Goal: Information Seeking & Learning: Learn about a topic

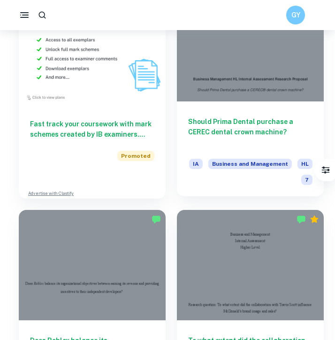
scroll to position [737, 0]
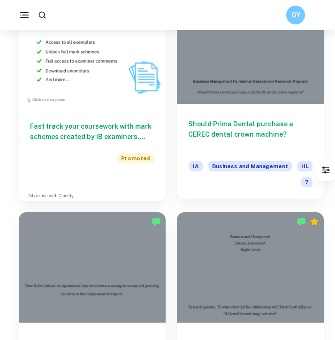
click at [240, 56] on div at bounding box center [250, 48] width 147 height 110
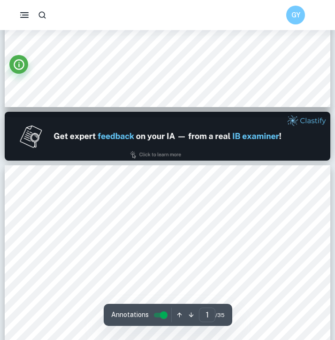
type input "2"
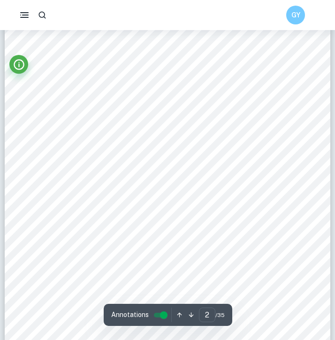
scroll to position [539, 0]
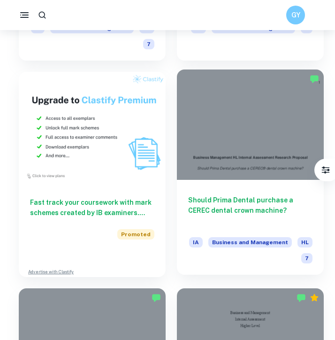
scroll to position [650, 0]
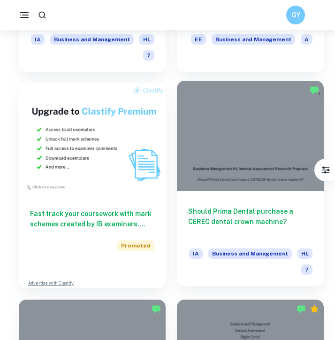
click at [226, 137] on div at bounding box center [250, 136] width 147 height 110
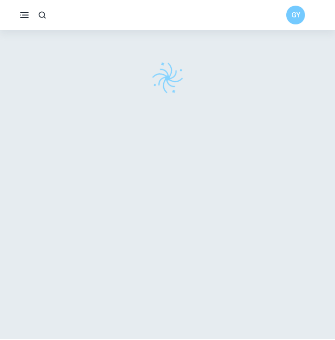
scroll to position [12, 0]
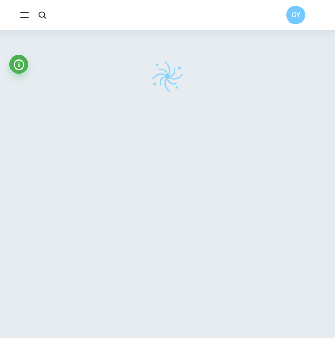
click at [18, 21] on button "button" at bounding box center [24, 15] width 19 height 19
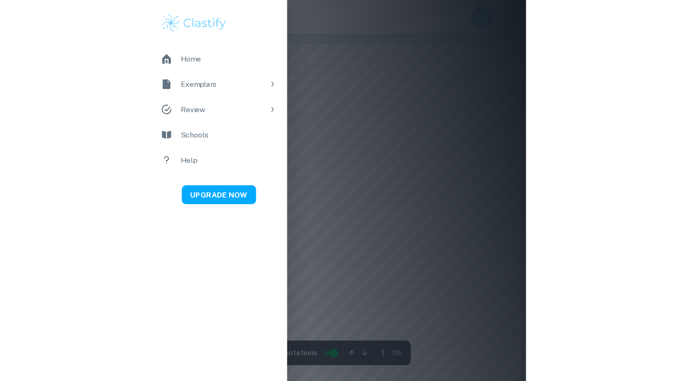
scroll to position [0, 0]
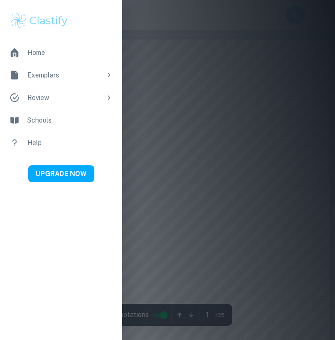
drag, startPoint x: 174, startPoint y: 94, endPoint x: 119, endPoint y: 83, distance: 56.0
click at [174, 94] on div at bounding box center [167, 170] width 335 height 340
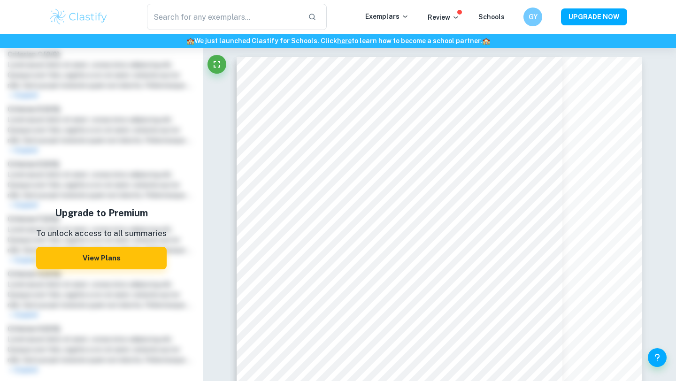
scroll to position [368, 0]
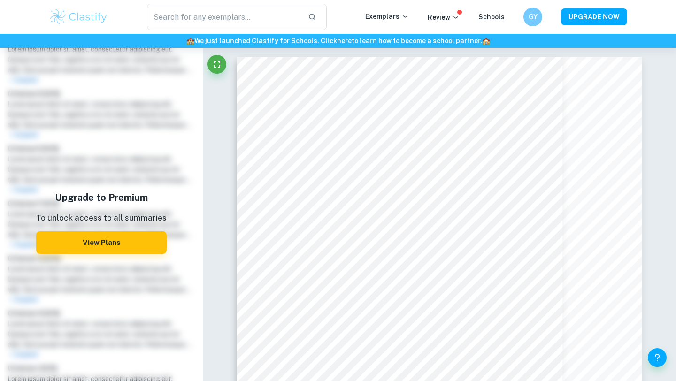
type input "business"
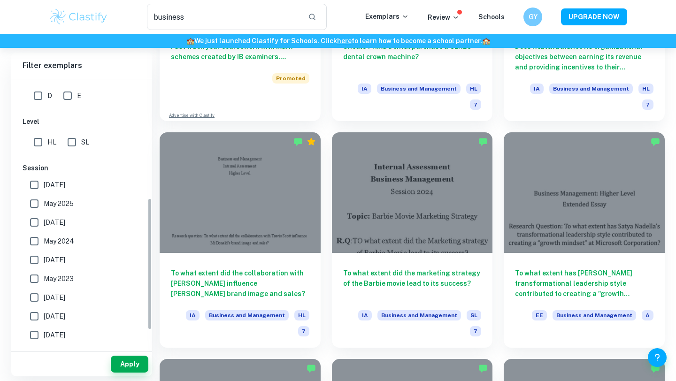
scroll to position [243, 0]
click at [65, 183] on span "[DATE]" at bounding box center [55, 184] width 22 height 10
click at [44, 183] on input "[DATE]" at bounding box center [34, 184] width 19 height 19
checkbox input "true"
click at [65, 200] on span "May 2025" at bounding box center [59, 203] width 30 height 10
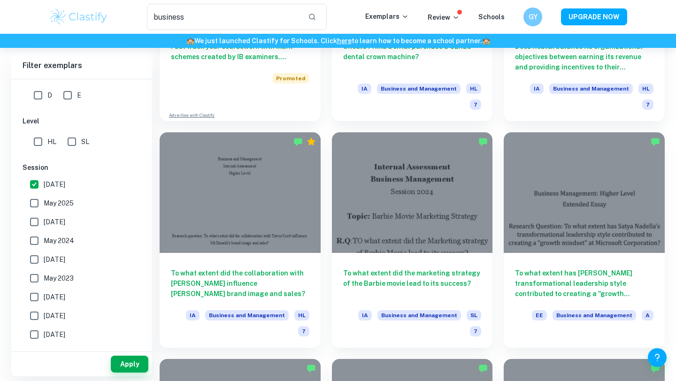
click at [44, 200] on input "May 2025" at bounding box center [34, 203] width 19 height 19
checkbox input "true"
click at [137, 339] on button "Apply" at bounding box center [130, 364] width 38 height 17
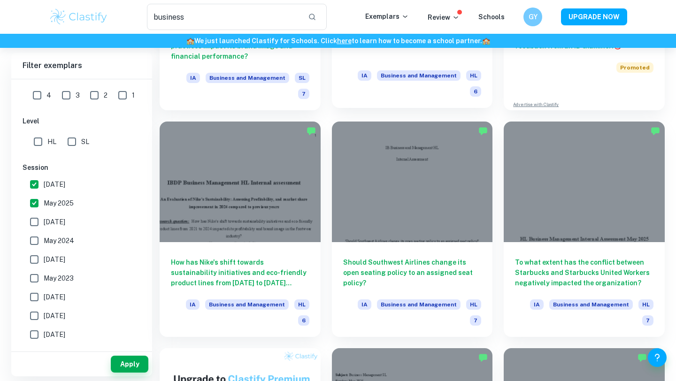
scroll to position [214, 0]
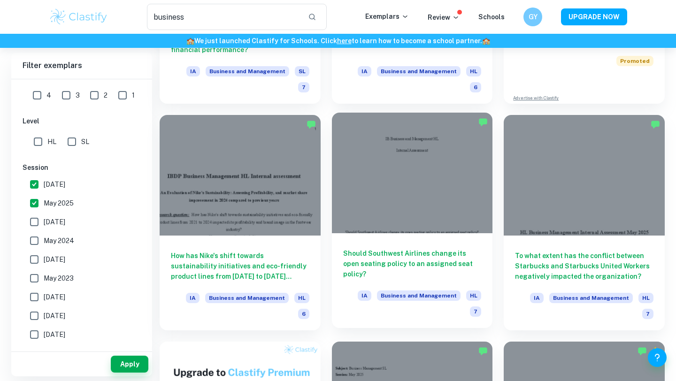
click at [334, 181] on div at bounding box center [412, 173] width 161 height 121
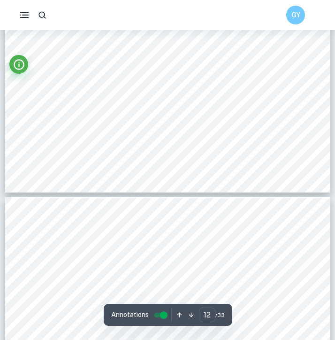
scroll to position [5143, 0]
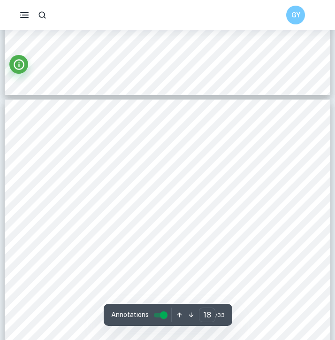
type input "19"
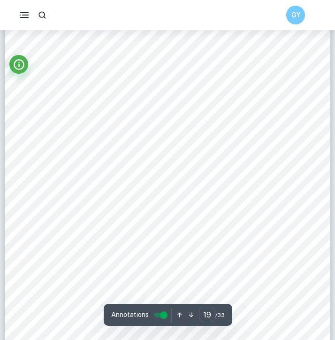
scroll to position [8012, 0]
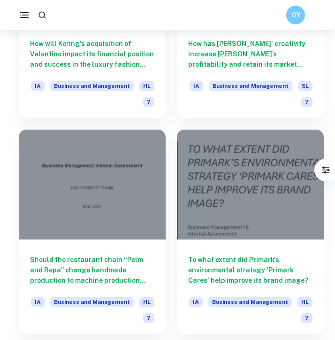
scroll to position [1262, 0]
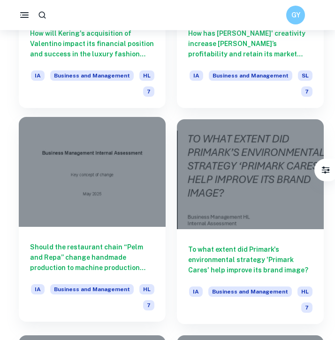
click at [129, 198] on div at bounding box center [92, 172] width 147 height 110
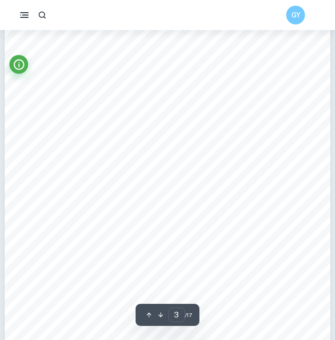
scroll to position [1010, 0]
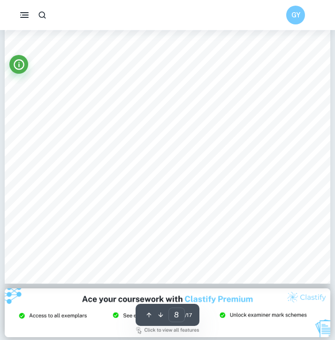
type input "9"
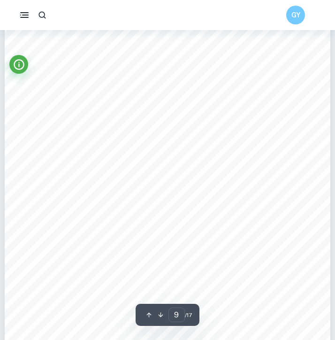
scroll to position [3805, 0]
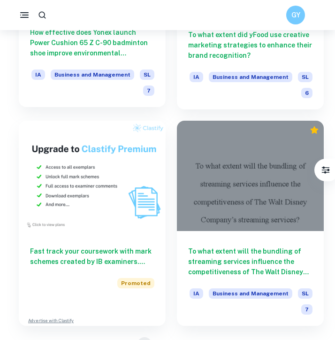
scroll to position [2365, 0]
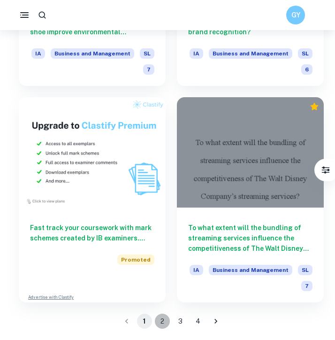
click at [162, 323] on button "2" at bounding box center [162, 320] width 15 height 15
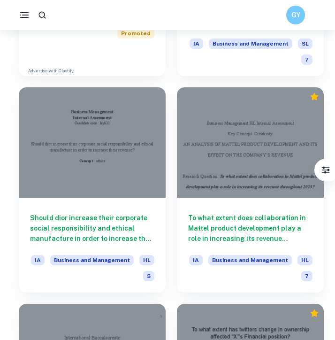
scroll to position [865, 0]
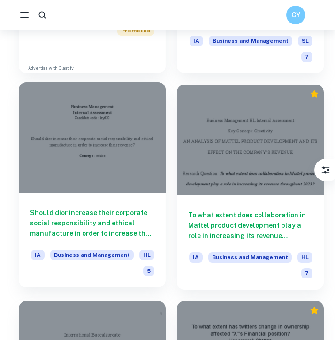
click at [108, 181] on div at bounding box center [92, 137] width 147 height 110
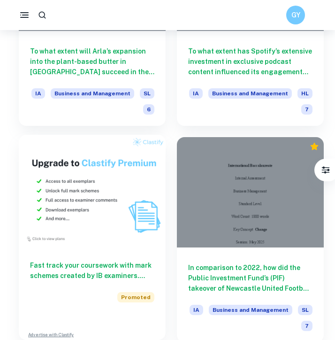
scroll to position [2365, 0]
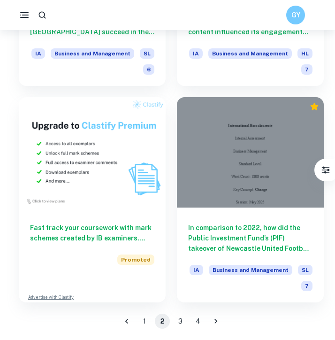
click at [182, 319] on button "3" at bounding box center [180, 320] width 15 height 15
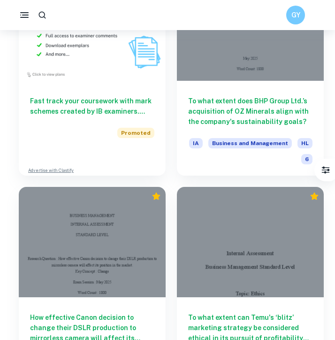
scroll to position [770, 0]
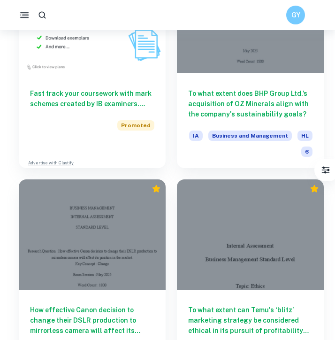
click at [20, 18] on icon "button" at bounding box center [24, 14] width 11 height 11
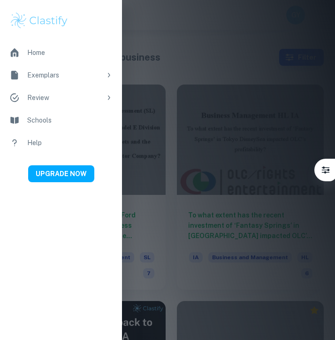
scroll to position [0, 0]
click at [203, 181] on div at bounding box center [167, 170] width 335 height 340
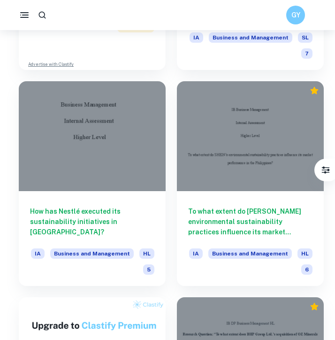
scroll to position [469, 0]
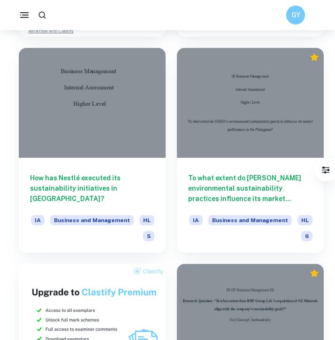
click at [19, 20] on icon "button" at bounding box center [24, 14] width 11 height 11
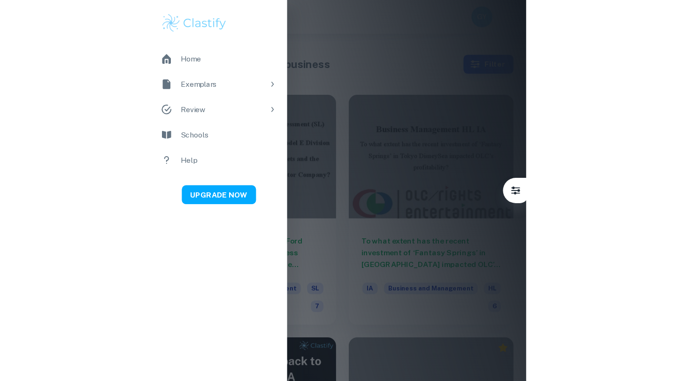
scroll to position [0, 0]
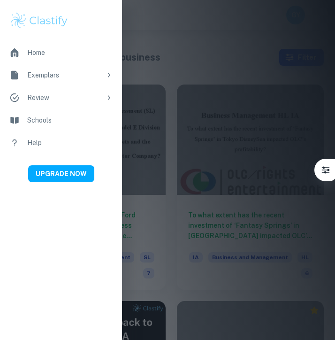
click at [146, 62] on div at bounding box center [167, 170] width 335 height 340
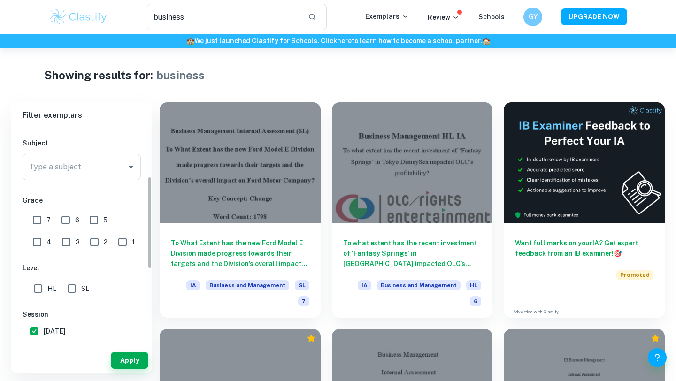
scroll to position [113, 0]
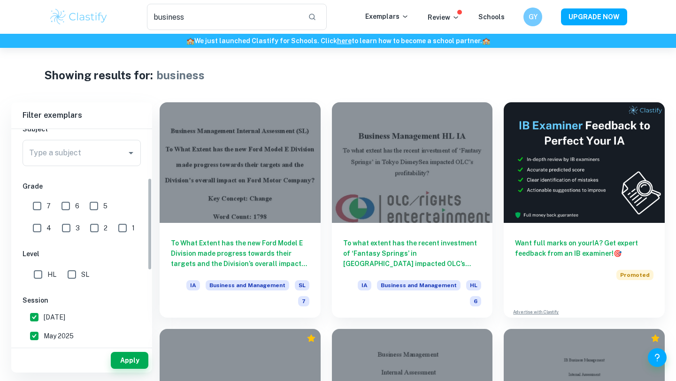
click at [38, 205] on input "7" at bounding box center [37, 206] width 19 height 19
checkbox input "true"
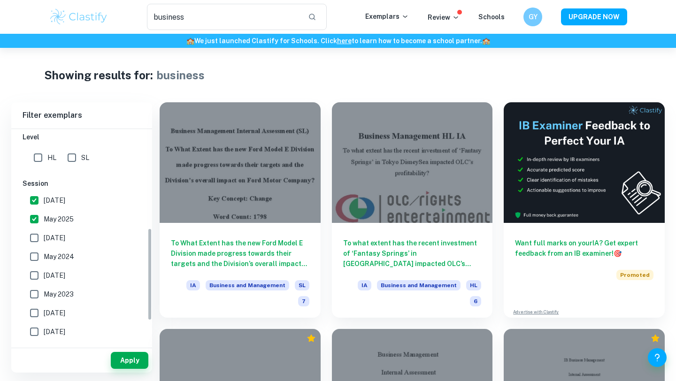
scroll to position [230, 0]
click at [45, 242] on span "[DATE]" at bounding box center [55, 237] width 22 height 10
click at [44, 242] on input "[DATE]" at bounding box center [34, 237] width 19 height 19
checkbox input "true"
click at [45, 252] on span "May 2024" at bounding box center [59, 256] width 30 height 10
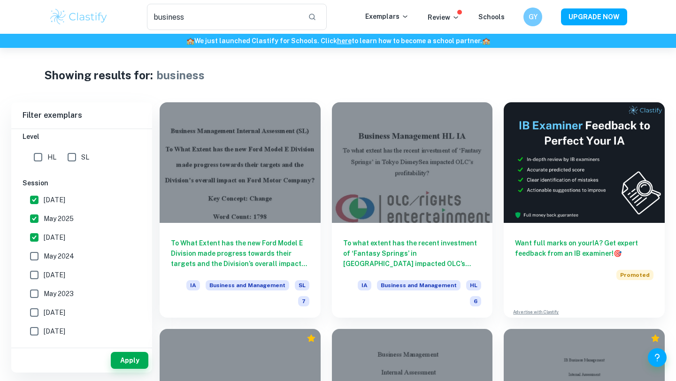
click at [44, 252] on input "May 2024" at bounding box center [34, 256] width 19 height 19
checkbox input "true"
click at [123, 339] on div "Apply" at bounding box center [81, 360] width 141 height 24
click at [122, 339] on button "Apply" at bounding box center [130, 360] width 38 height 17
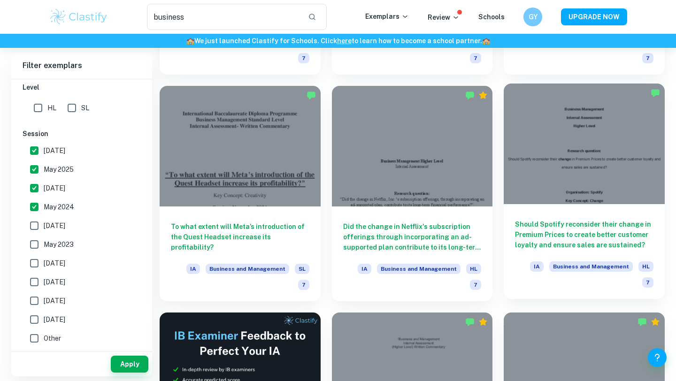
scroll to position [1144, 0]
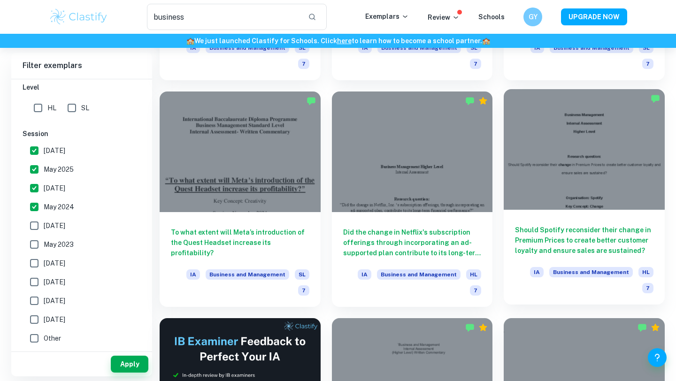
click at [334, 102] on div at bounding box center [583, 149] width 161 height 121
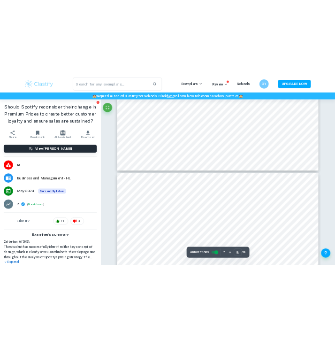
scroll to position [3800, 0]
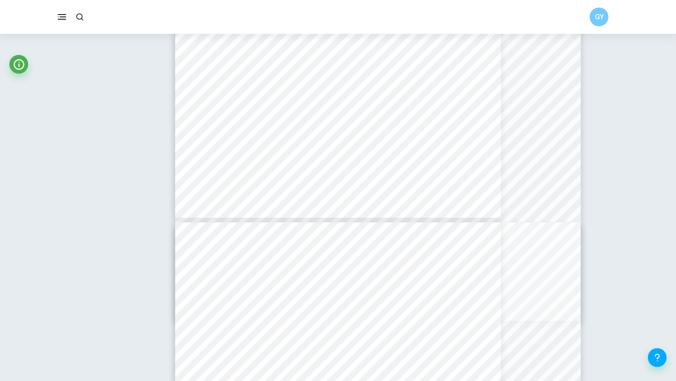
type input "9"
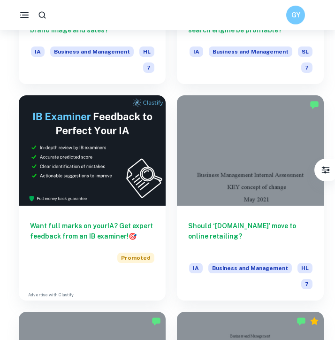
scroll to position [197, 0]
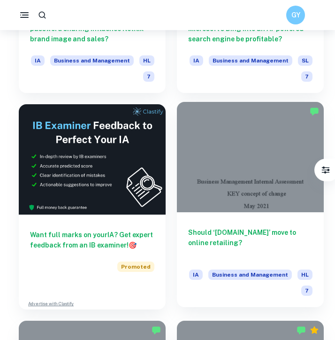
click at [241, 169] on div at bounding box center [250, 157] width 147 height 110
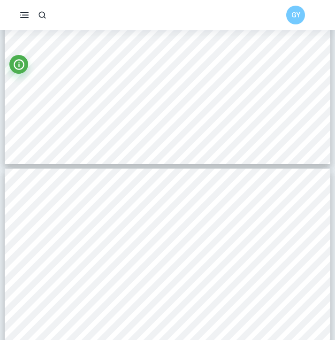
scroll to position [4218, 0]
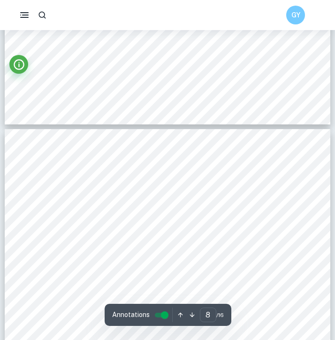
type input "7"
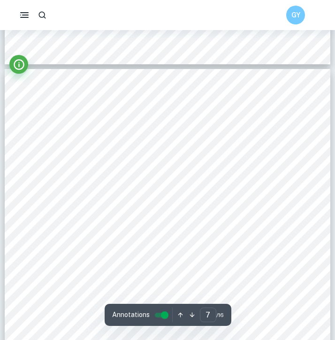
scroll to position [2859, 0]
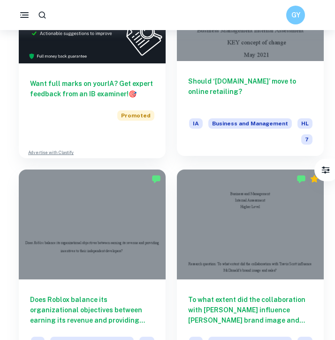
scroll to position [463, 0]
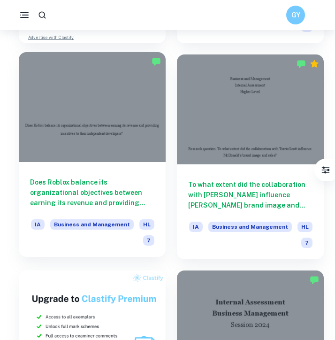
click at [129, 164] on div "Does Roblox balance its organizational objectives between earning its revenue a…" at bounding box center [92, 209] width 147 height 95
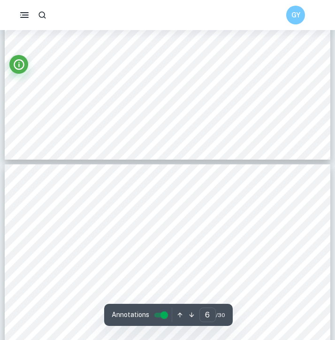
scroll to position [2066, 0]
type input "5"
